Goal: Transaction & Acquisition: Purchase product/service

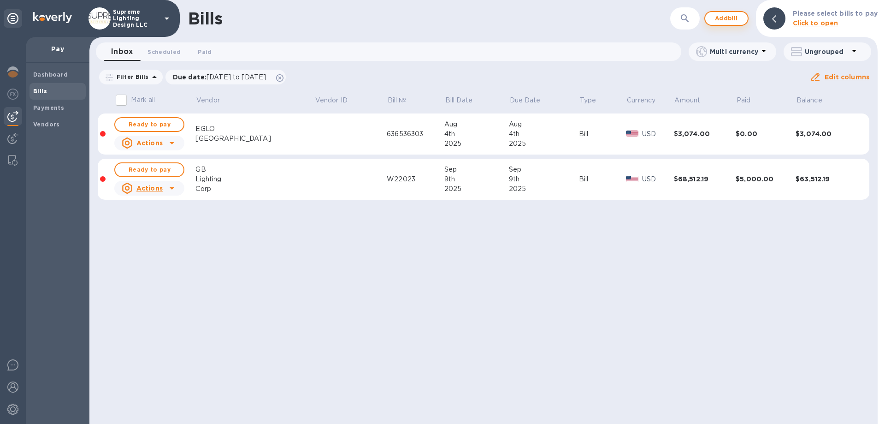
click at [734, 20] on span "Add bill" at bounding box center [726, 18] width 28 height 11
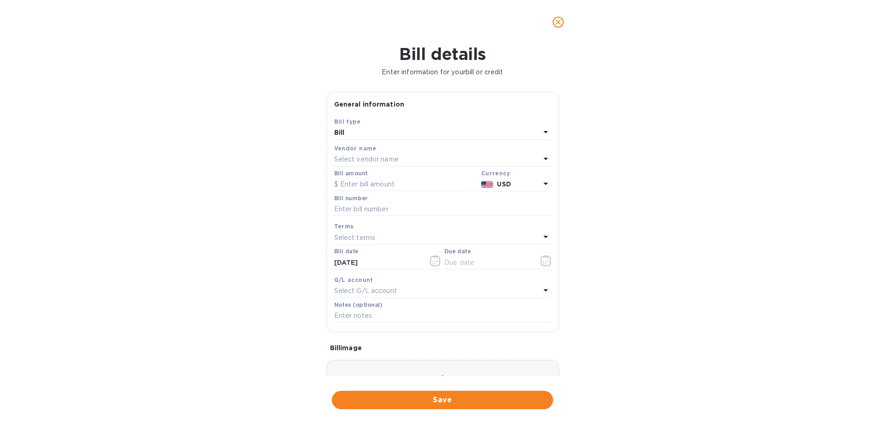
click at [383, 158] on p "Select vendor name" at bounding box center [366, 159] width 65 height 10
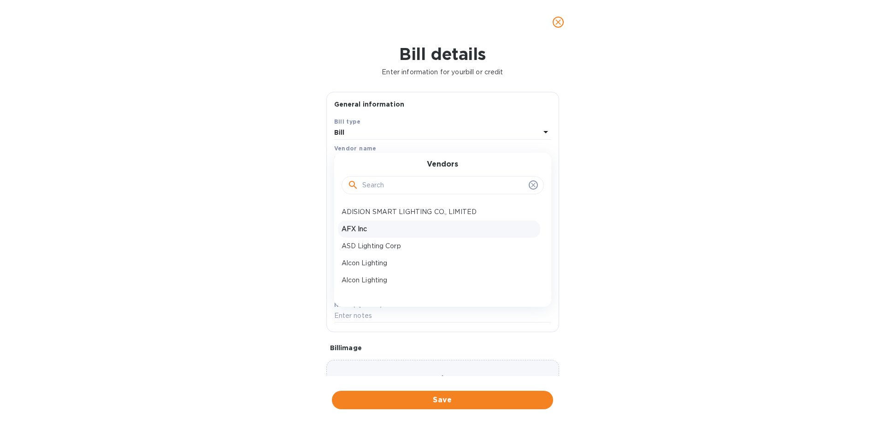
click at [371, 230] on p "AFX Inc" at bounding box center [438, 229] width 195 height 10
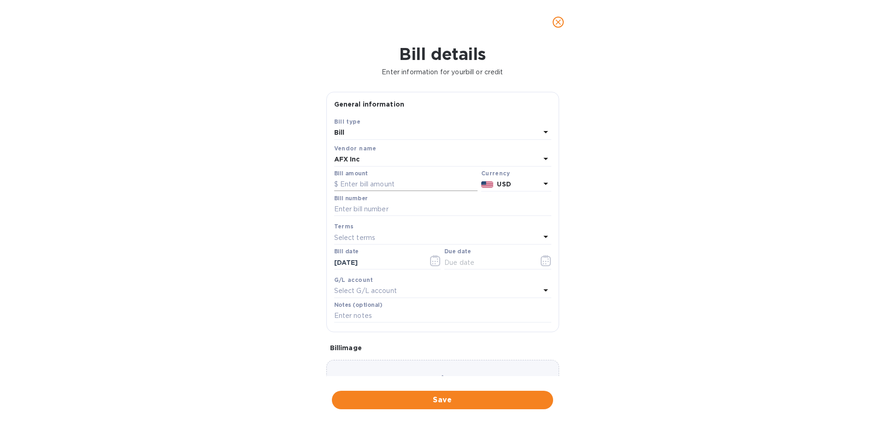
click at [375, 186] on input "text" at bounding box center [405, 184] width 143 height 14
click at [366, 183] on input "text" at bounding box center [405, 184] width 143 height 14
type input "496.80"
type input "11444131"
click at [535, 262] on button "button" at bounding box center [546, 260] width 22 height 22
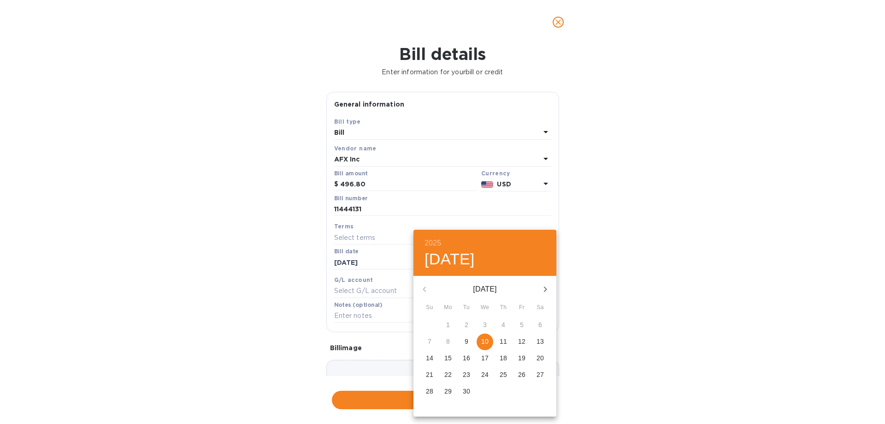
click at [486, 343] on p "10" at bounding box center [484, 340] width 7 height 9
type input "[DATE]"
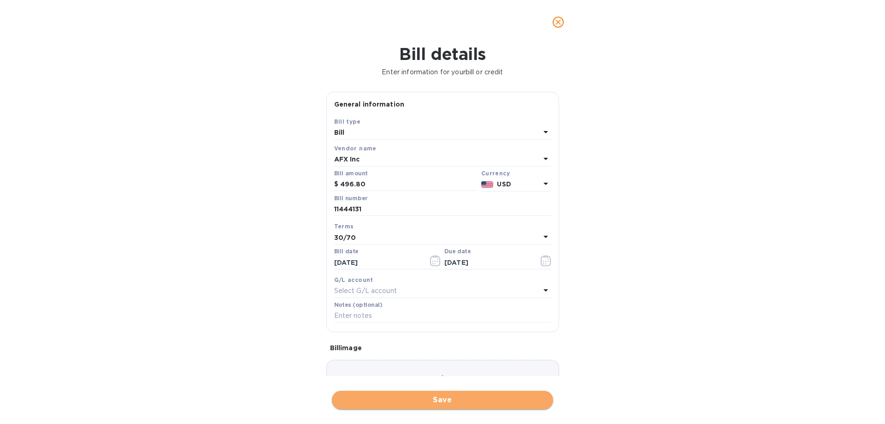
click at [428, 402] on span "Save" at bounding box center [442, 399] width 206 height 11
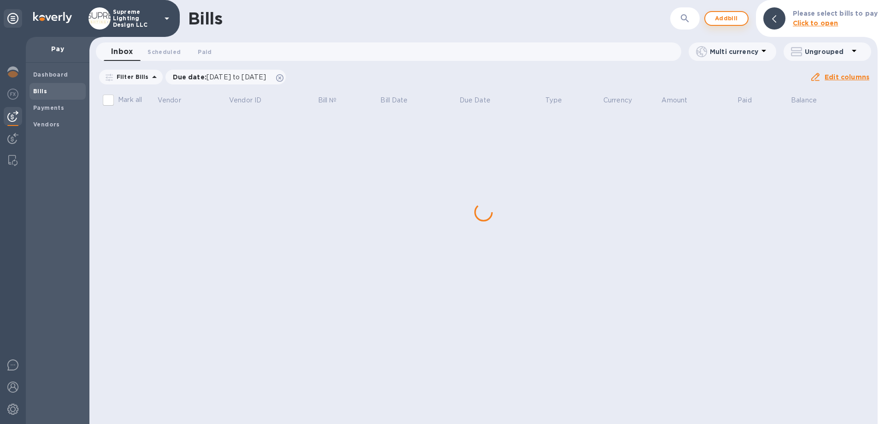
click at [724, 20] on span "Add bill" at bounding box center [726, 18] width 28 height 11
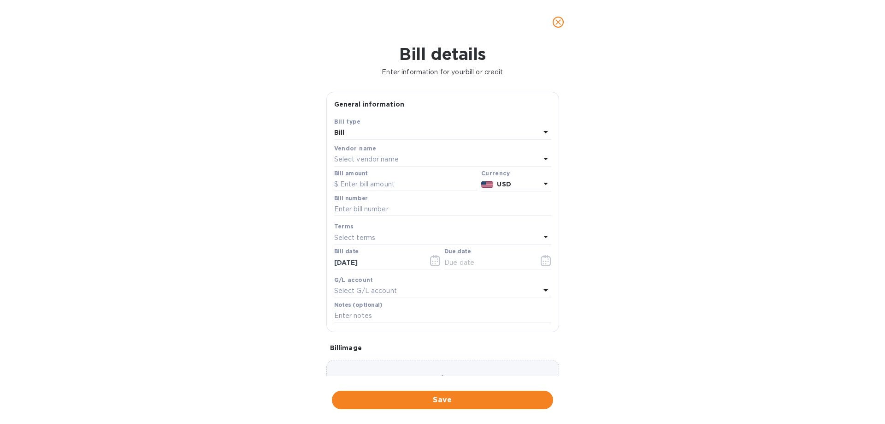
click at [359, 160] on p "Select vendor name" at bounding box center [366, 159] width 65 height 10
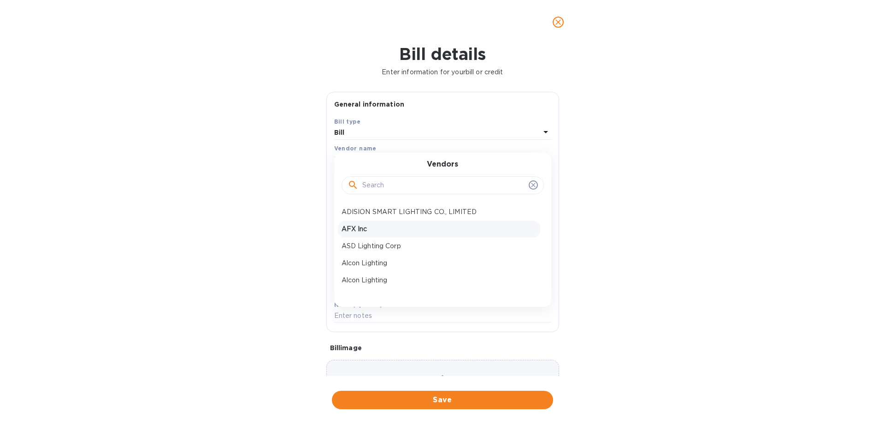
drag, startPoint x: 368, startPoint y: 233, endPoint x: 366, endPoint y: 225, distance: 8.0
click at [368, 233] on p "AFX Inc" at bounding box center [438, 229] width 195 height 10
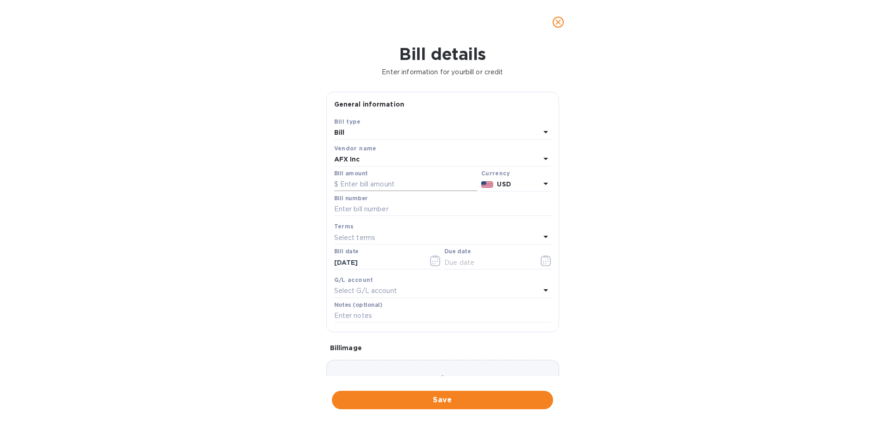
click at [394, 185] on input "text" at bounding box center [405, 184] width 143 height 14
type input "2,232"
type input "11444148"
click at [541, 260] on icon "button" at bounding box center [546, 260] width 11 height 11
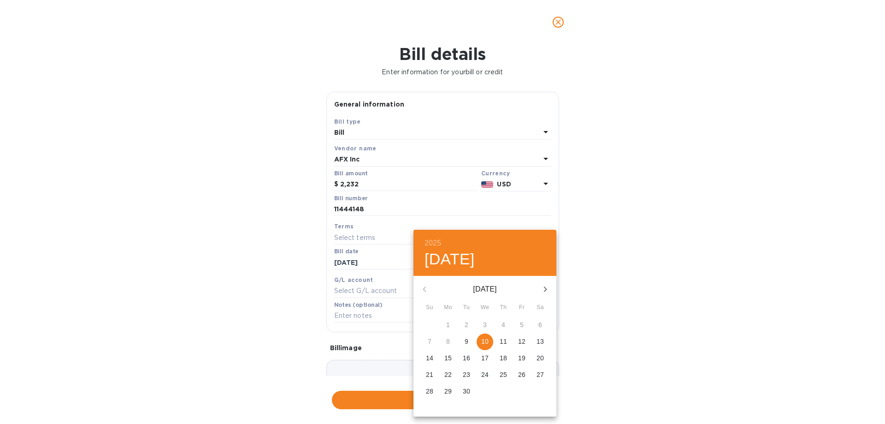
click at [486, 342] on p "10" at bounding box center [484, 340] width 7 height 9
type input "[DATE]"
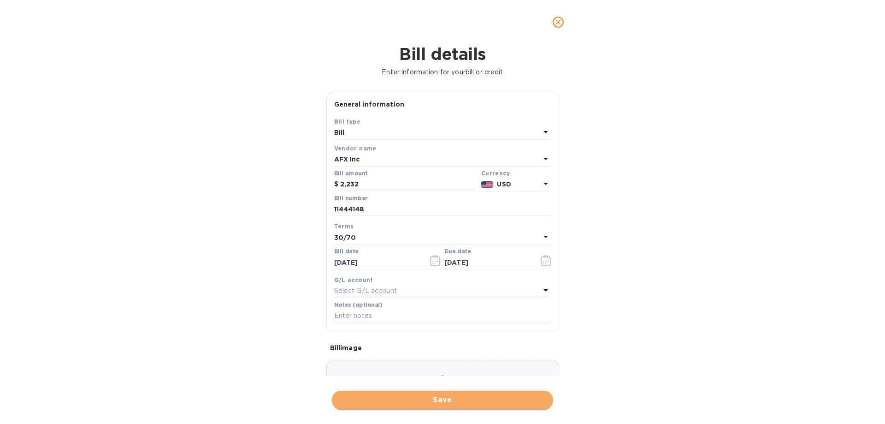
click at [438, 401] on span "Save" at bounding box center [442, 399] width 206 height 11
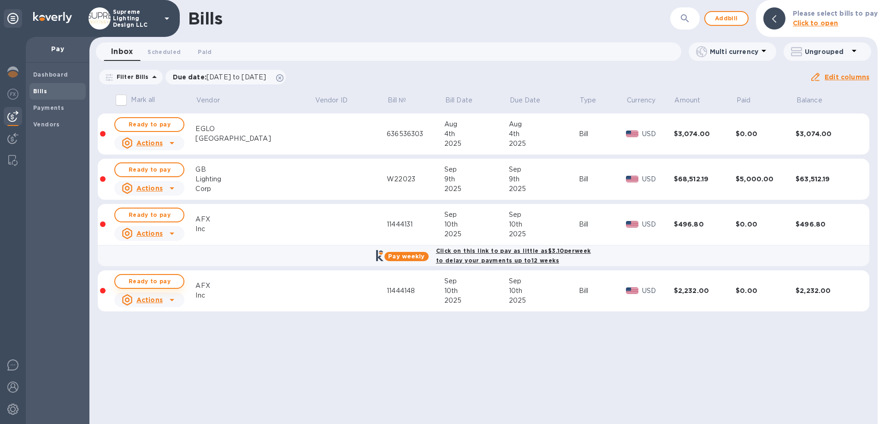
click at [167, 282] on span "Ready to pay" at bounding box center [149, 281] width 53 height 11
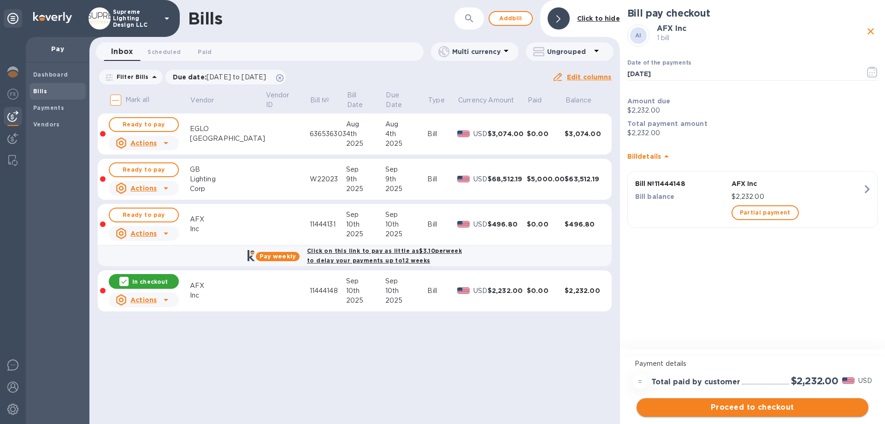
click at [754, 404] on span "Proceed to checkout" at bounding box center [752, 406] width 217 height 11
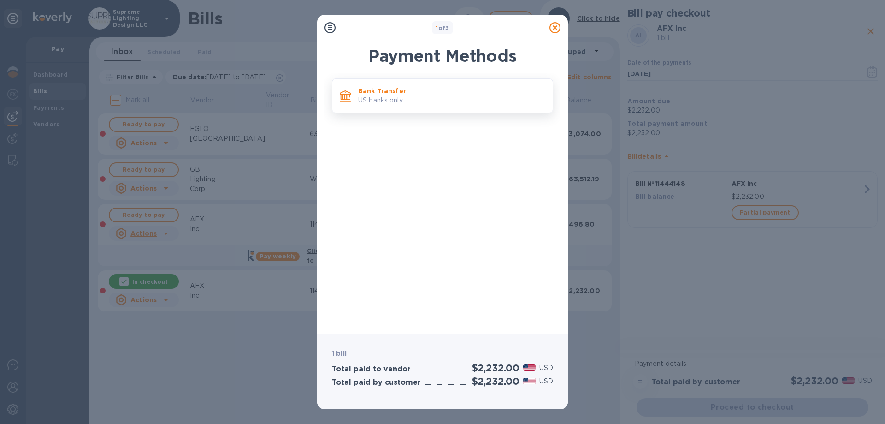
click at [440, 94] on p "Bank Transfer" at bounding box center [451, 90] width 187 height 9
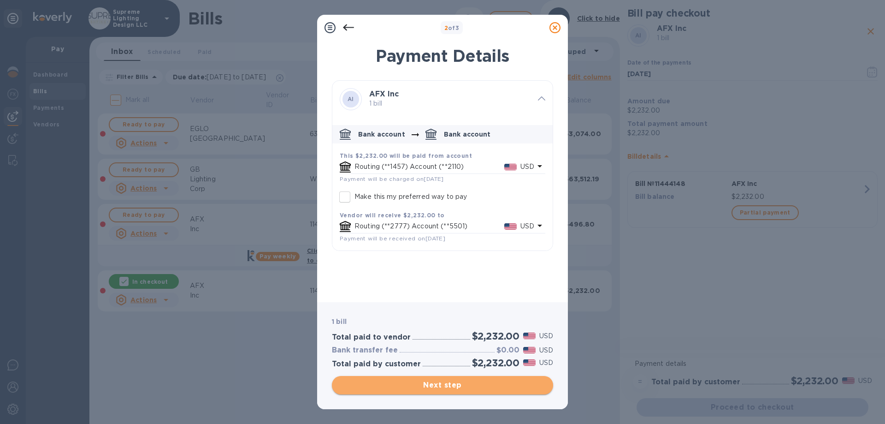
click at [451, 387] on span "Next step" at bounding box center [442, 384] width 206 height 11
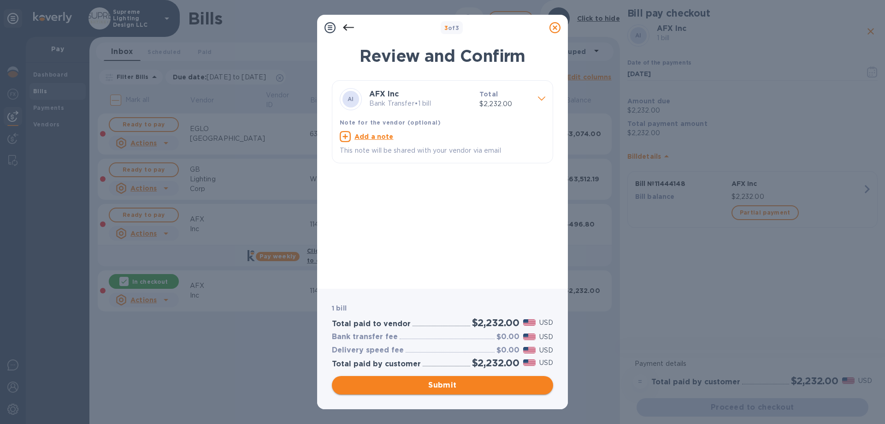
click at [453, 384] on span "Submit" at bounding box center [442, 384] width 206 height 11
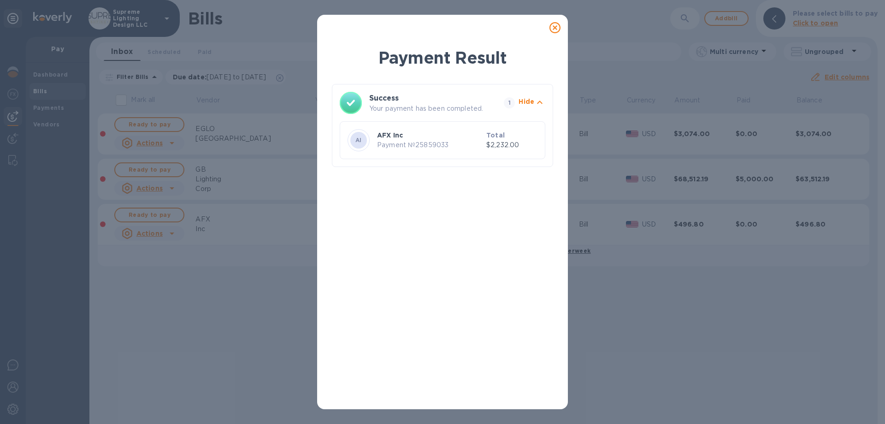
click at [551, 28] on icon at bounding box center [554, 27] width 11 height 11
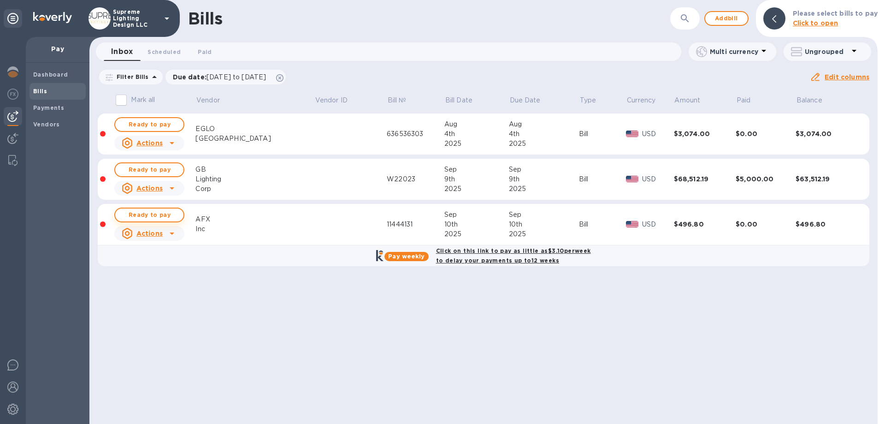
click at [157, 215] on span "Ready to pay" at bounding box center [149, 214] width 53 height 11
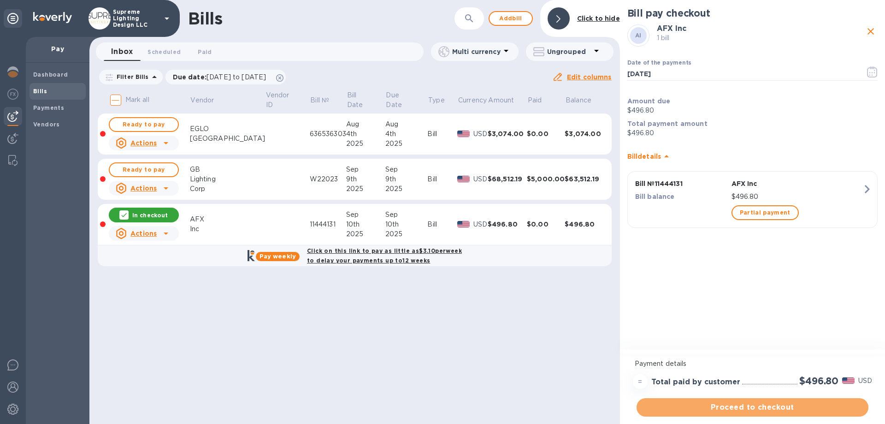
click at [754, 407] on span "Proceed to checkout" at bounding box center [752, 406] width 217 height 11
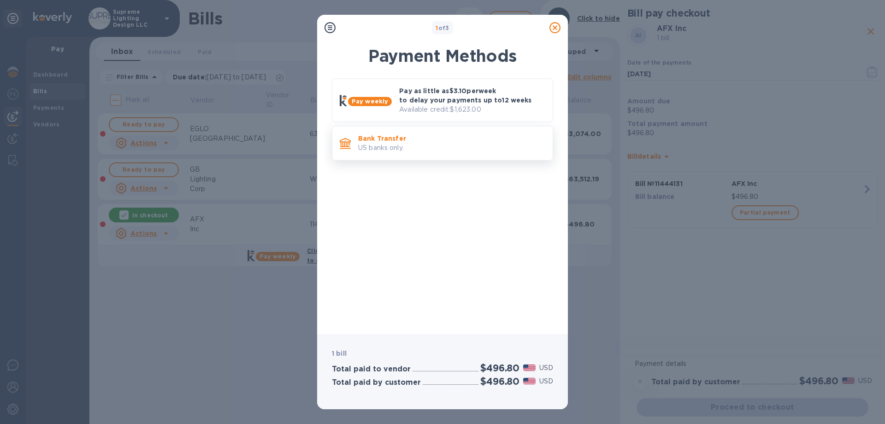
click at [441, 143] on p "US banks only." at bounding box center [451, 148] width 187 height 10
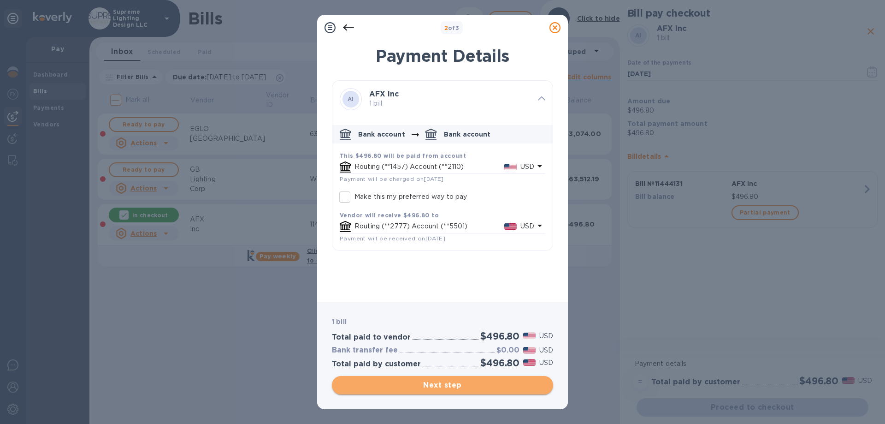
click at [477, 384] on span "Next step" at bounding box center [442, 384] width 206 height 11
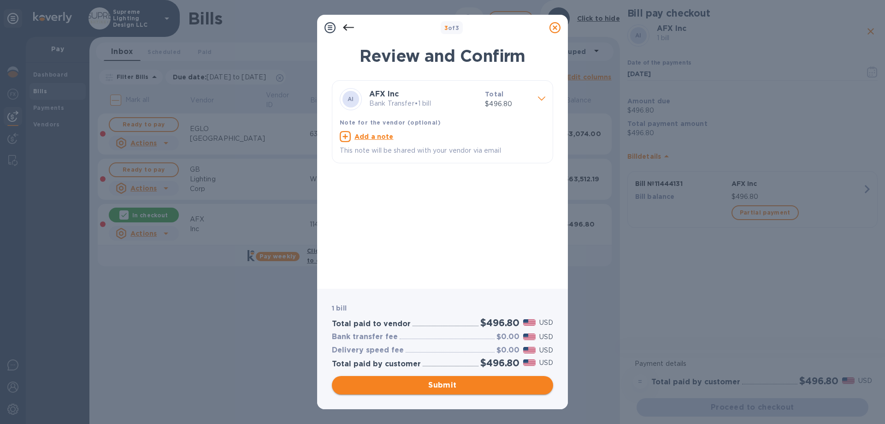
click at [477, 384] on span "Submit" at bounding box center [442, 384] width 206 height 11
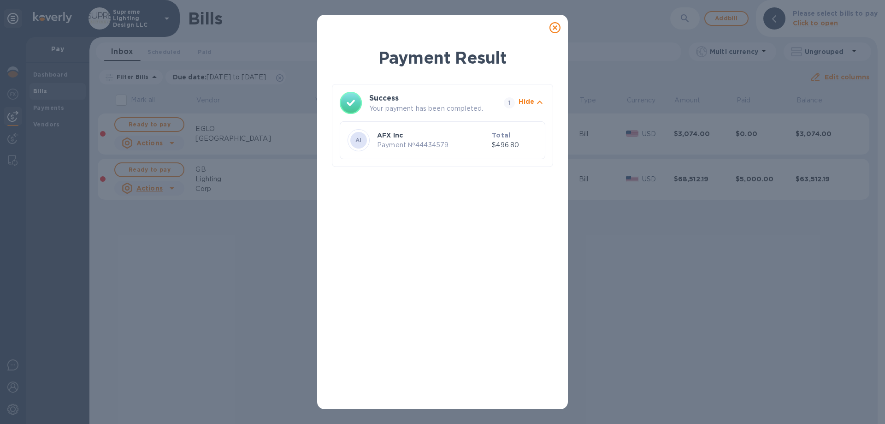
drag, startPoint x: 558, startPoint y: 28, endPoint x: 529, endPoint y: 45, distance: 33.7
click at [558, 28] on icon at bounding box center [554, 27] width 11 height 11
